Goal: Information Seeking & Learning: Learn about a topic

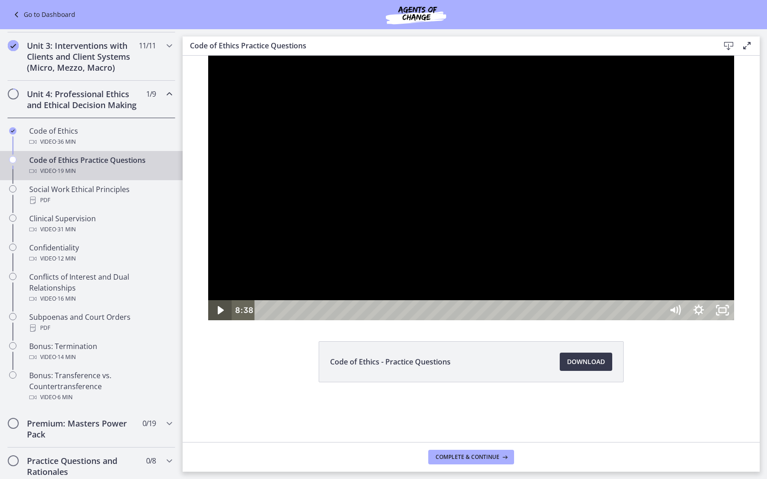
click at [209, 320] on icon "Play Video" at bounding box center [221, 310] width 24 height 20
click at [360, 304] on div at bounding box center [471, 188] width 526 height 265
click at [218, 315] on icon "Play Video" at bounding box center [221, 310] width 6 height 8
click at [205, 323] on icon "Pause" at bounding box center [219, 311] width 28 height 24
click at [207, 323] on icon "Play Video" at bounding box center [221, 311] width 28 height 24
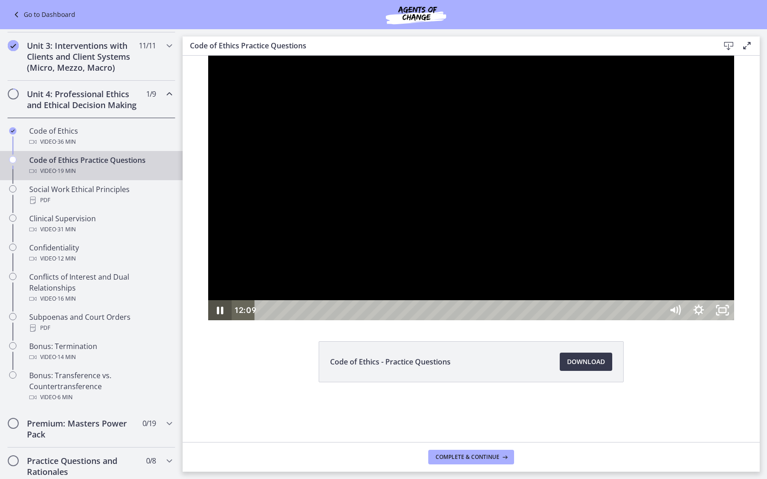
click at [217, 315] on icon "Pause" at bounding box center [220, 311] width 6 height 8
click at [218, 315] on icon "Play Video" at bounding box center [221, 310] width 6 height 8
click at [205, 323] on icon "Pause" at bounding box center [219, 311] width 28 height 24
click at [217, 315] on icon "Play Video" at bounding box center [220, 310] width 7 height 10
click at [208, 320] on icon "Pause" at bounding box center [220, 310] width 24 height 20
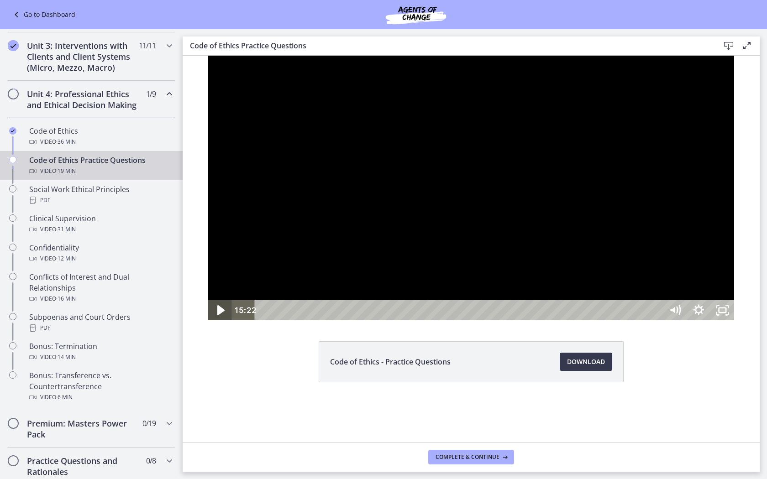
click at [207, 323] on icon "Play Video" at bounding box center [221, 311] width 28 height 24
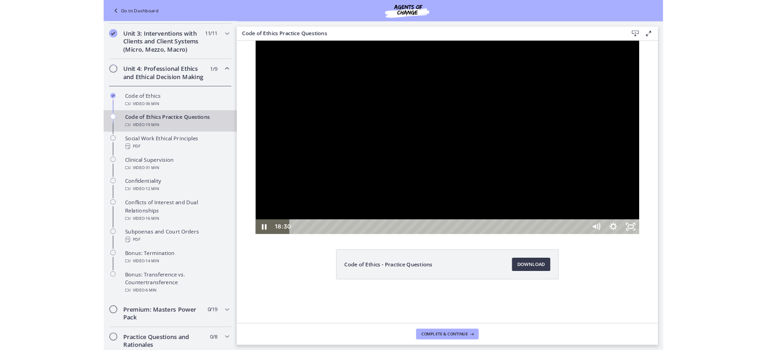
scroll to position [353, 0]
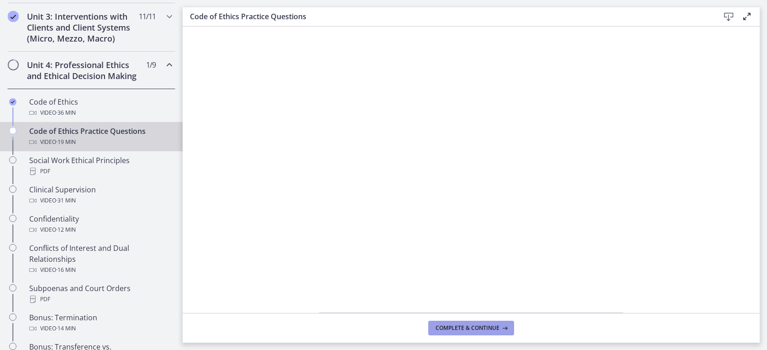
click at [465, 329] on span "Complete & continue" at bounding box center [467, 327] width 64 height 7
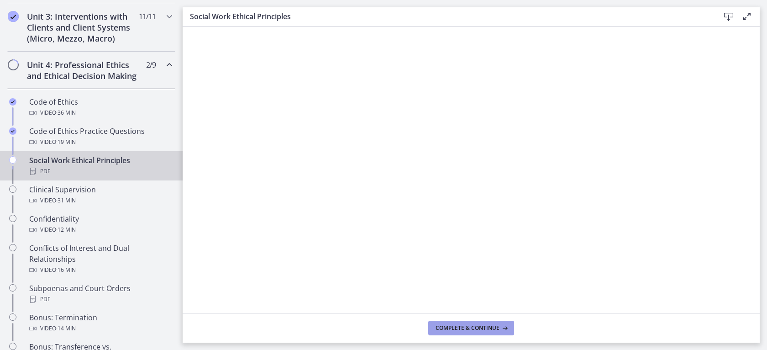
click at [446, 324] on span "Complete & continue" at bounding box center [467, 327] width 64 height 7
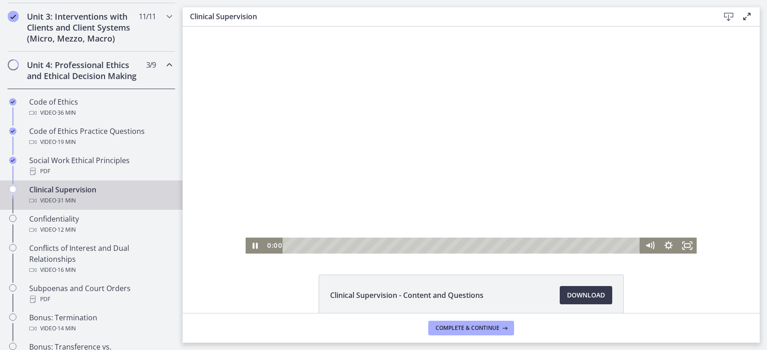
drag, startPoint x: 288, startPoint y: 243, endPoint x: 269, endPoint y: 247, distance: 19.6
click at [269, 247] on div "0:00" at bounding box center [452, 245] width 376 height 16
click at [256, 245] on icon "Pause" at bounding box center [255, 245] width 19 height 16
click at [684, 242] on icon "Fullscreen" at bounding box center [687, 245] width 19 height 16
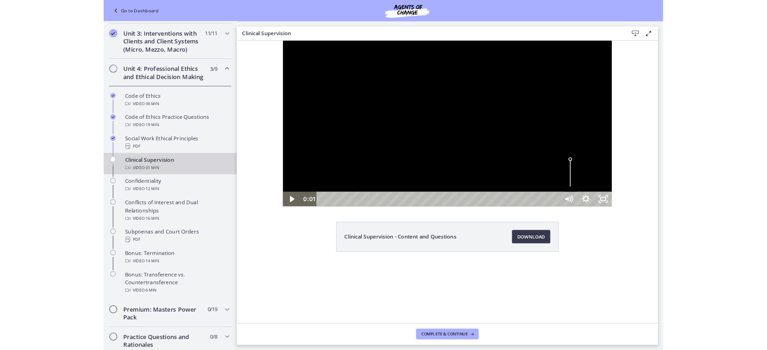
scroll to position [353, 0]
